Goal: Find contact information

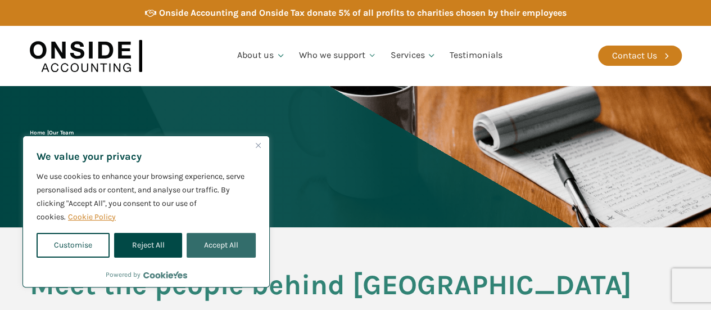
click at [226, 247] on button "Accept All" at bounding box center [221, 245] width 69 height 25
checkbox input "true"
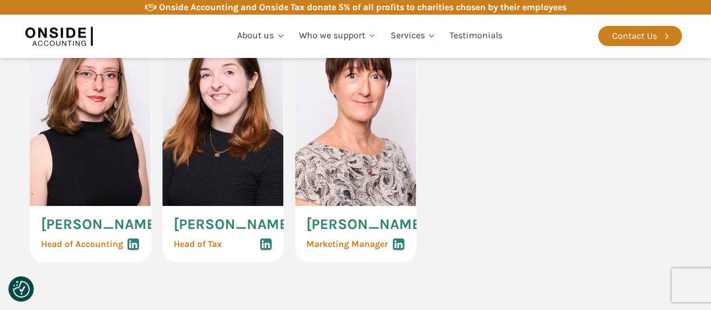
scroll to position [899, 0]
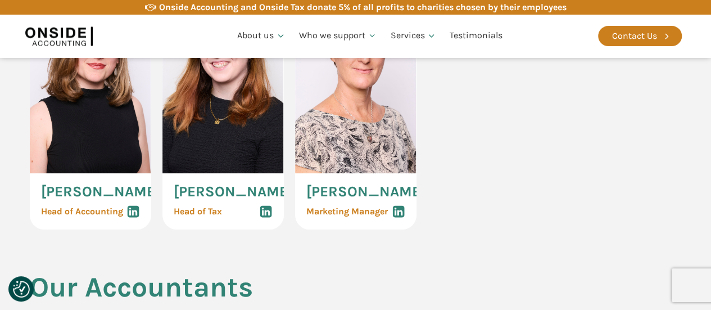
click at [206, 199] on span "[PERSON_NAME]" at bounding box center [233, 191] width 119 height 15
click at [262, 218] on icon at bounding box center [265, 211] width 13 height 13
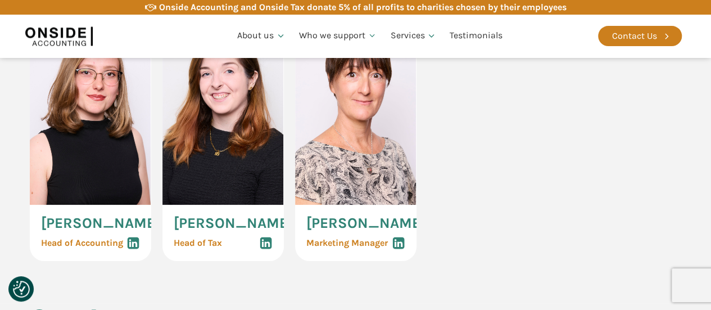
scroll to position [730, 0]
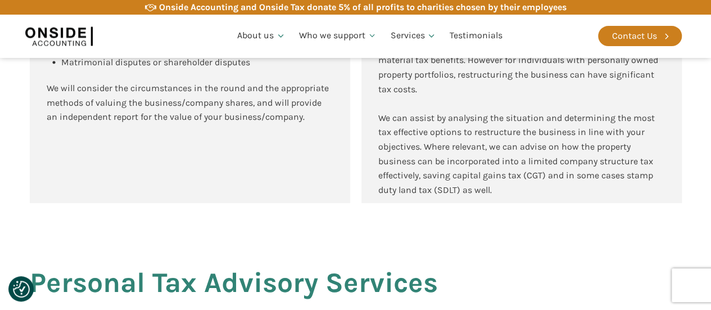
scroll to position [2079, 0]
